Goal: Task Accomplishment & Management: Manage account settings

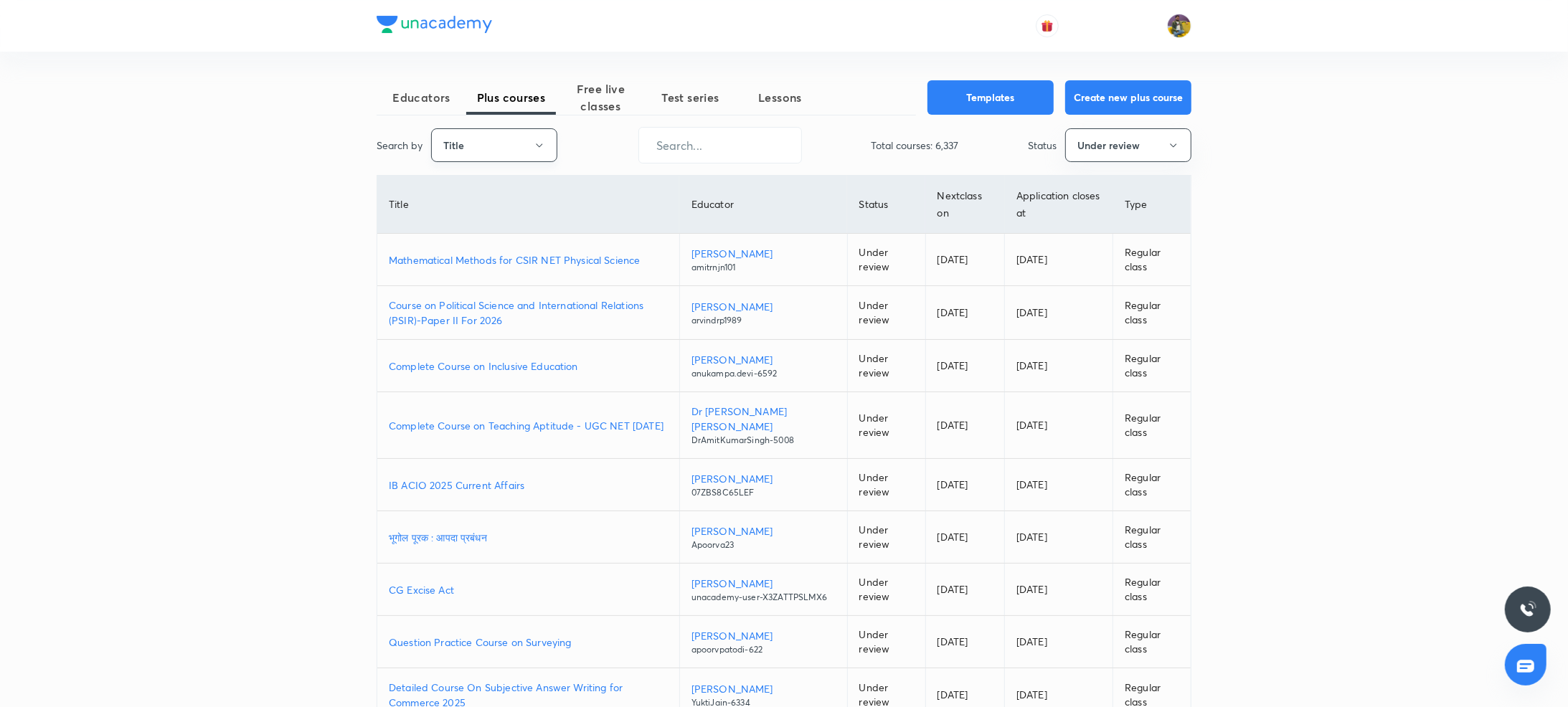
click at [499, 151] on button "Title" at bounding box center [494, 145] width 126 height 33
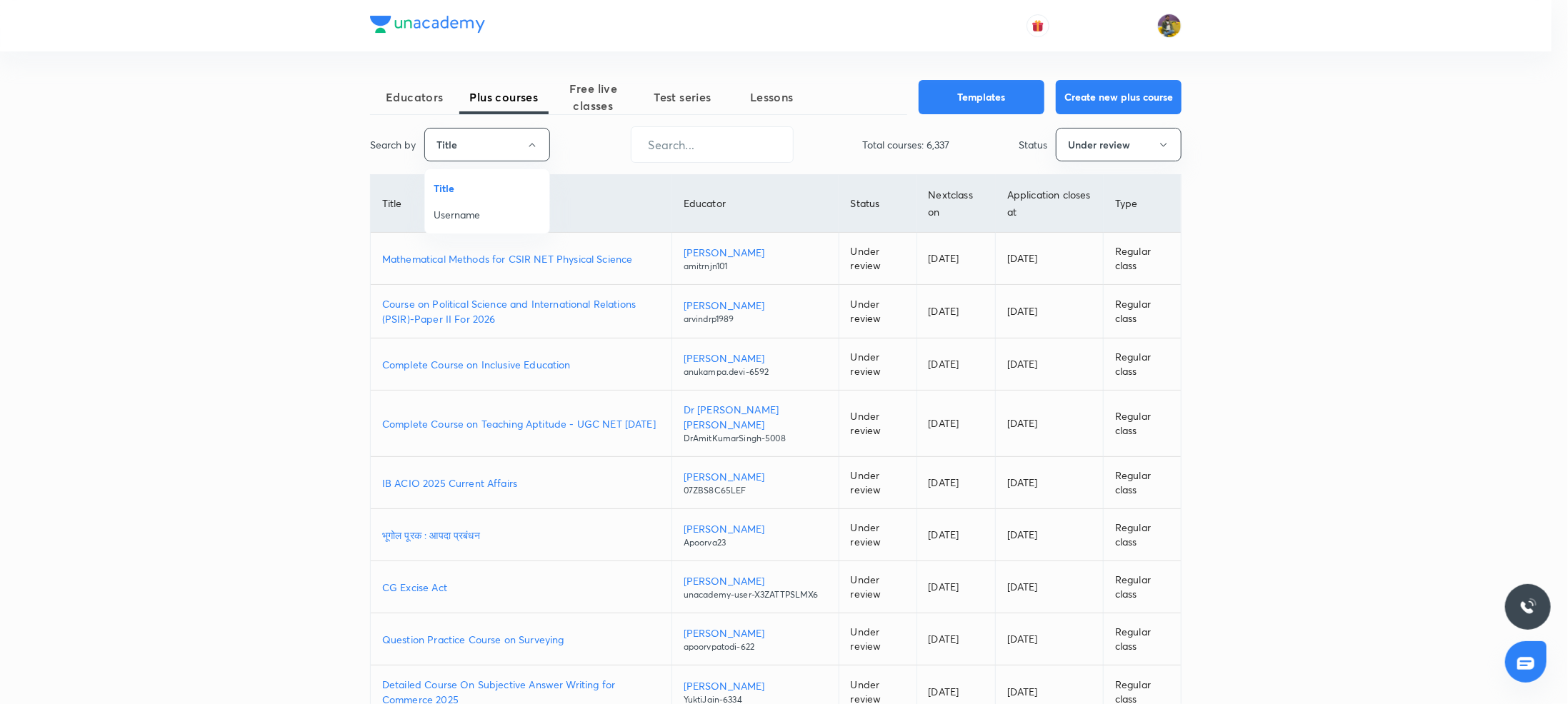
click at [456, 213] on span "Username" at bounding box center [487, 214] width 107 height 15
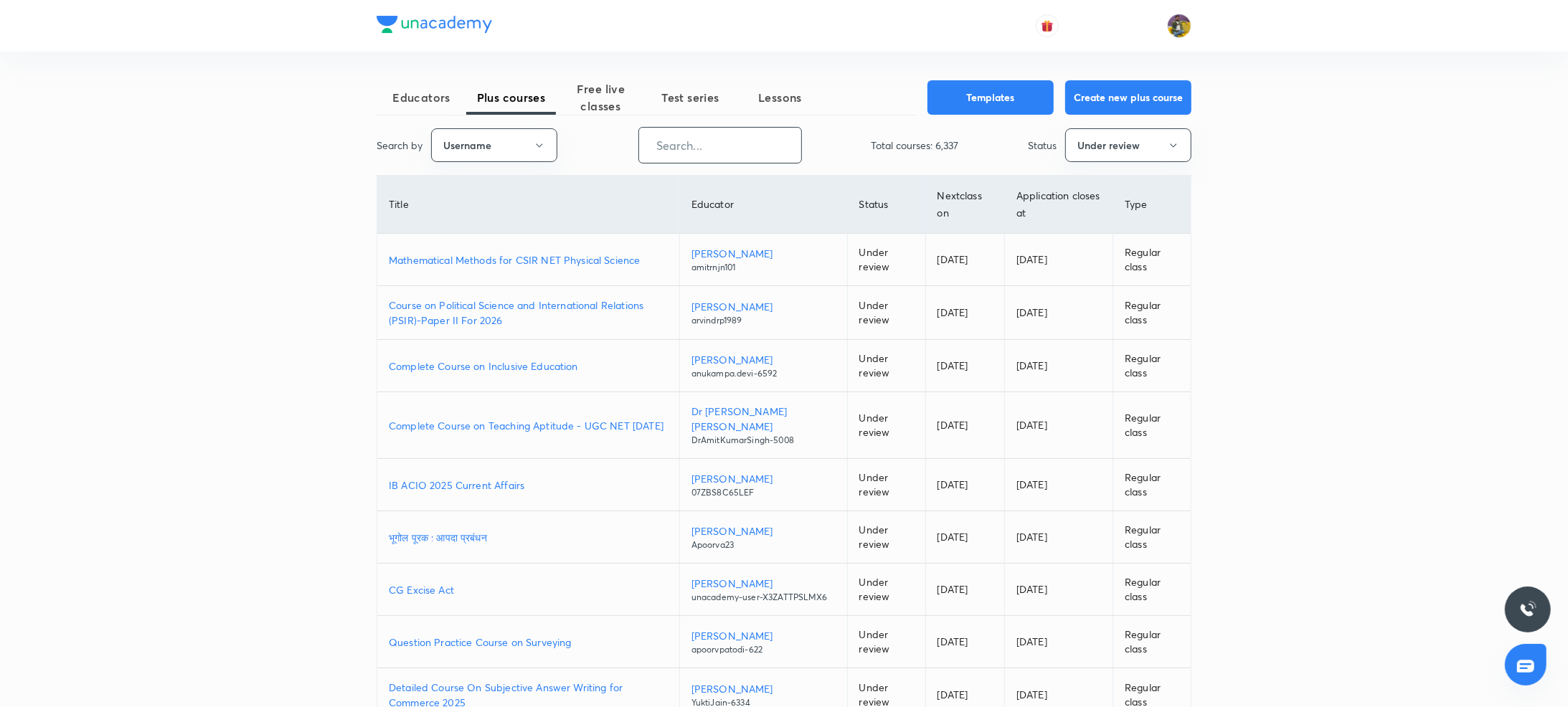
click at [714, 144] on input "text" at bounding box center [720, 145] width 162 height 37
paste input "YuktiJain-6334"
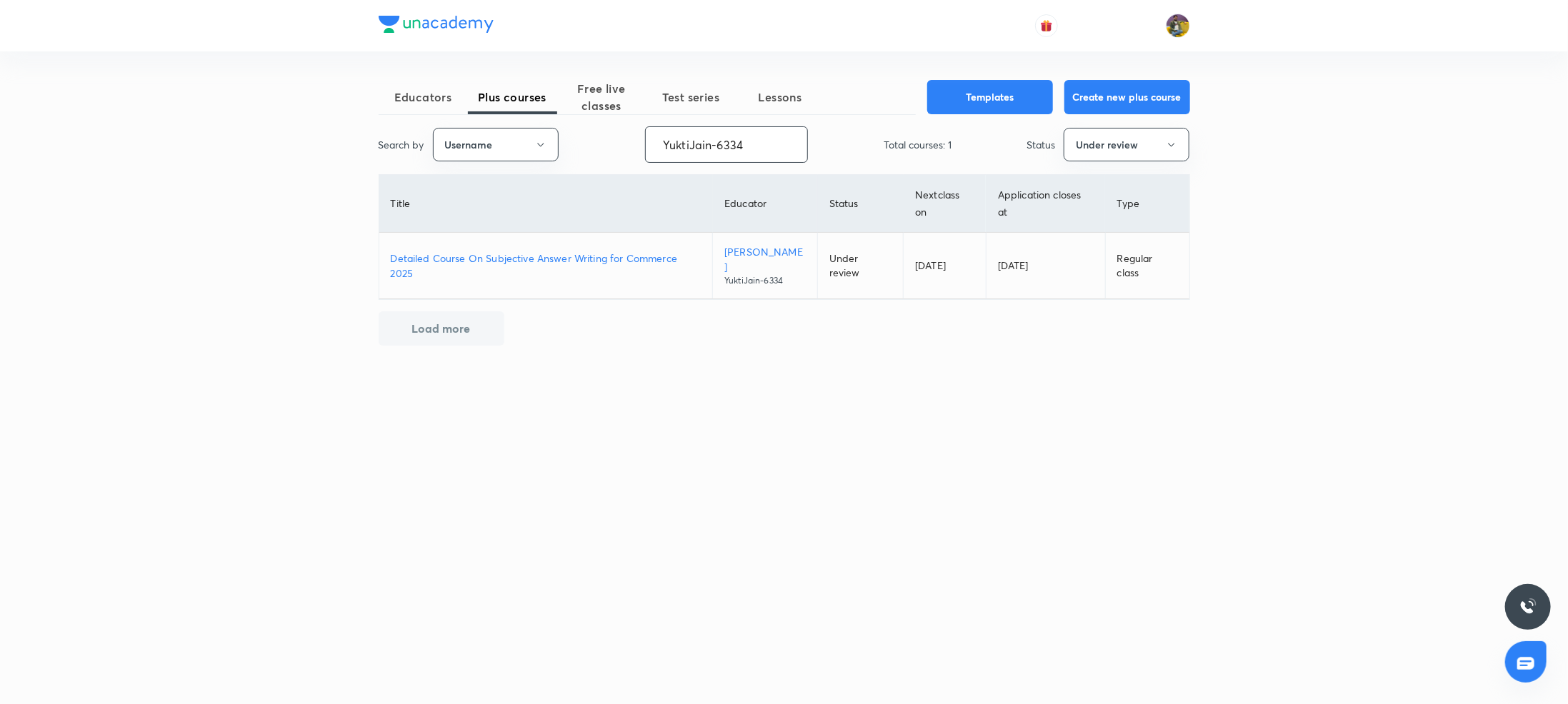
type input "YuktiJain-6334"
click at [560, 251] on p "Detailed Course On Subjective Answer Writing for Commerce 2025" at bounding box center [546, 266] width 311 height 30
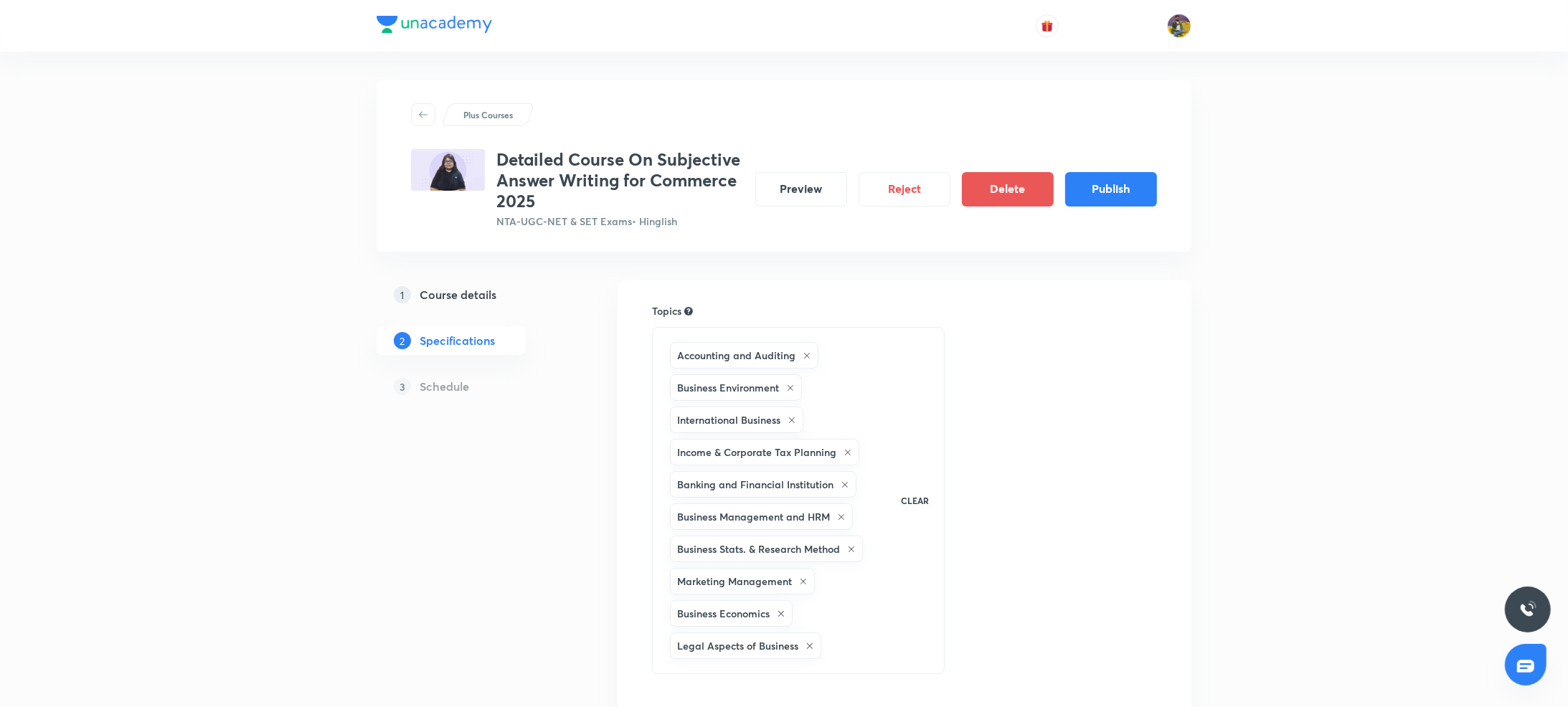
click at [480, 287] on h5 "Course details" at bounding box center [457, 295] width 77 height 18
